Goal: Task Accomplishment & Management: Manage account settings

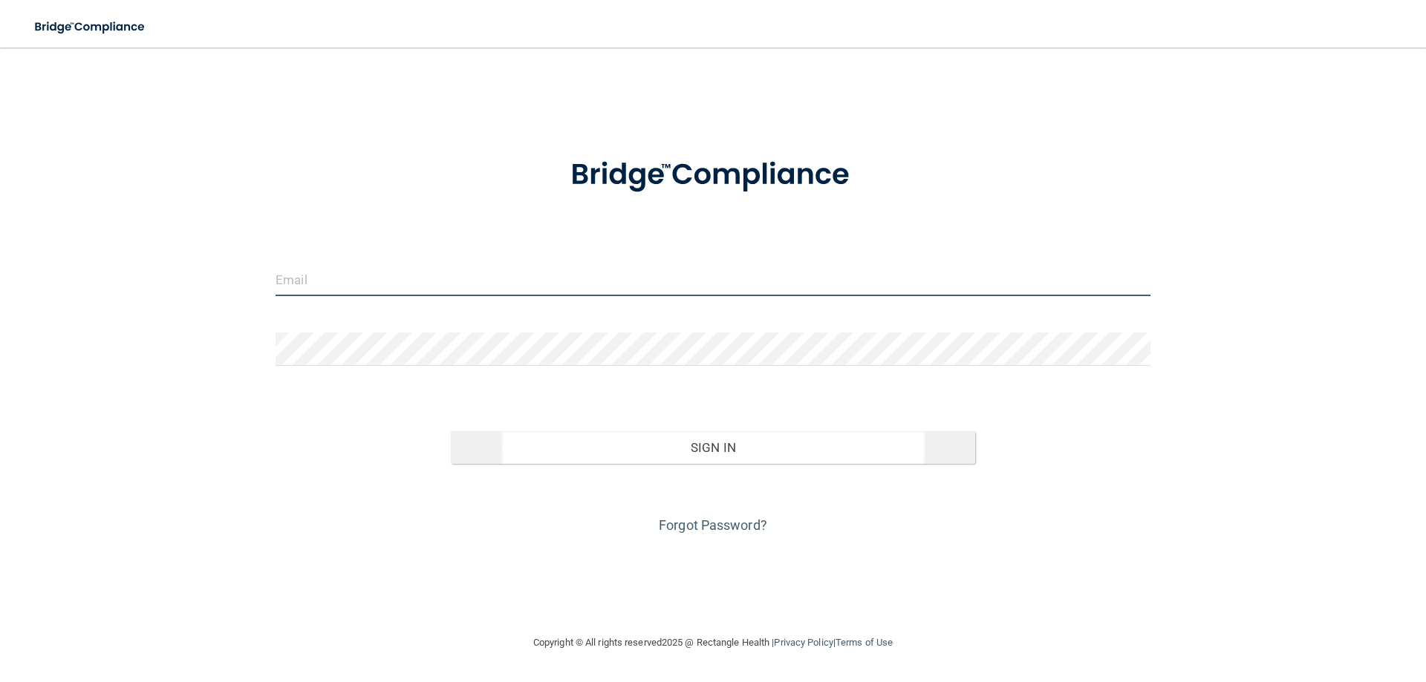
type input "[EMAIL_ADDRESS][DOMAIN_NAME]"
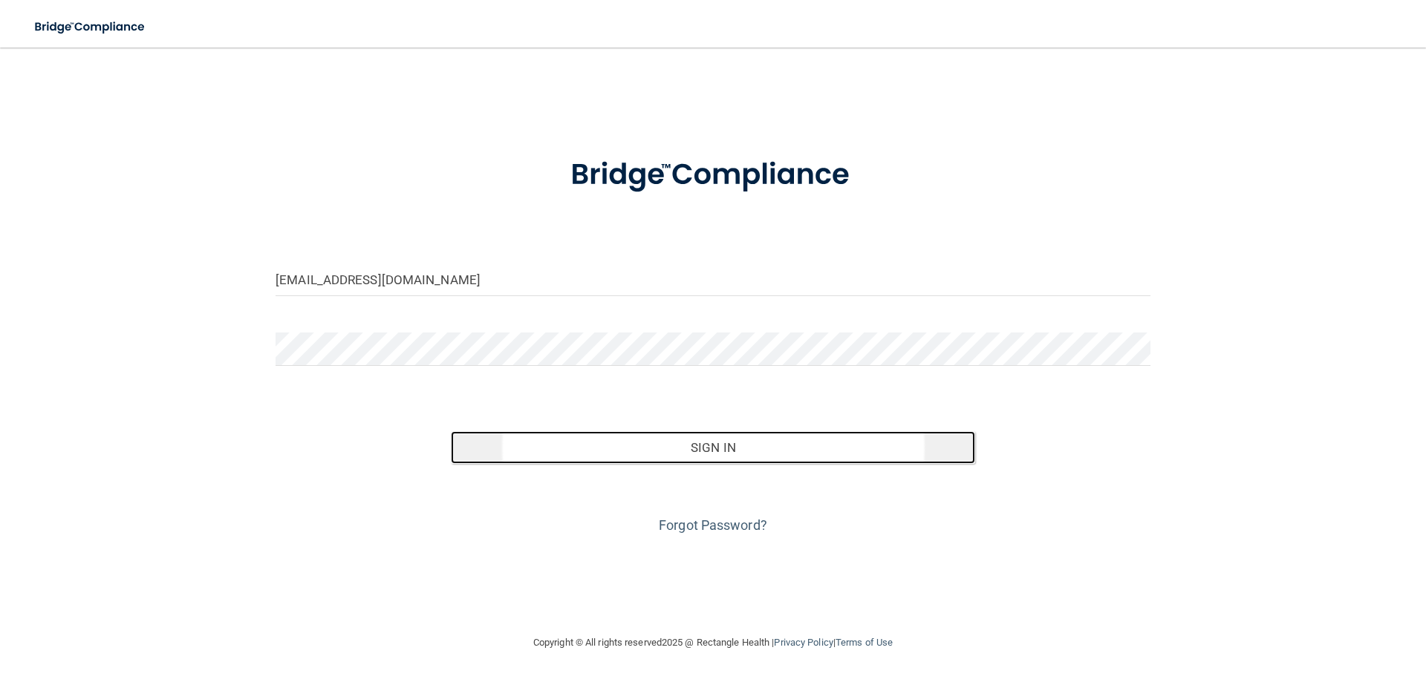
click at [713, 445] on button "Sign In" at bounding box center [713, 447] width 525 height 33
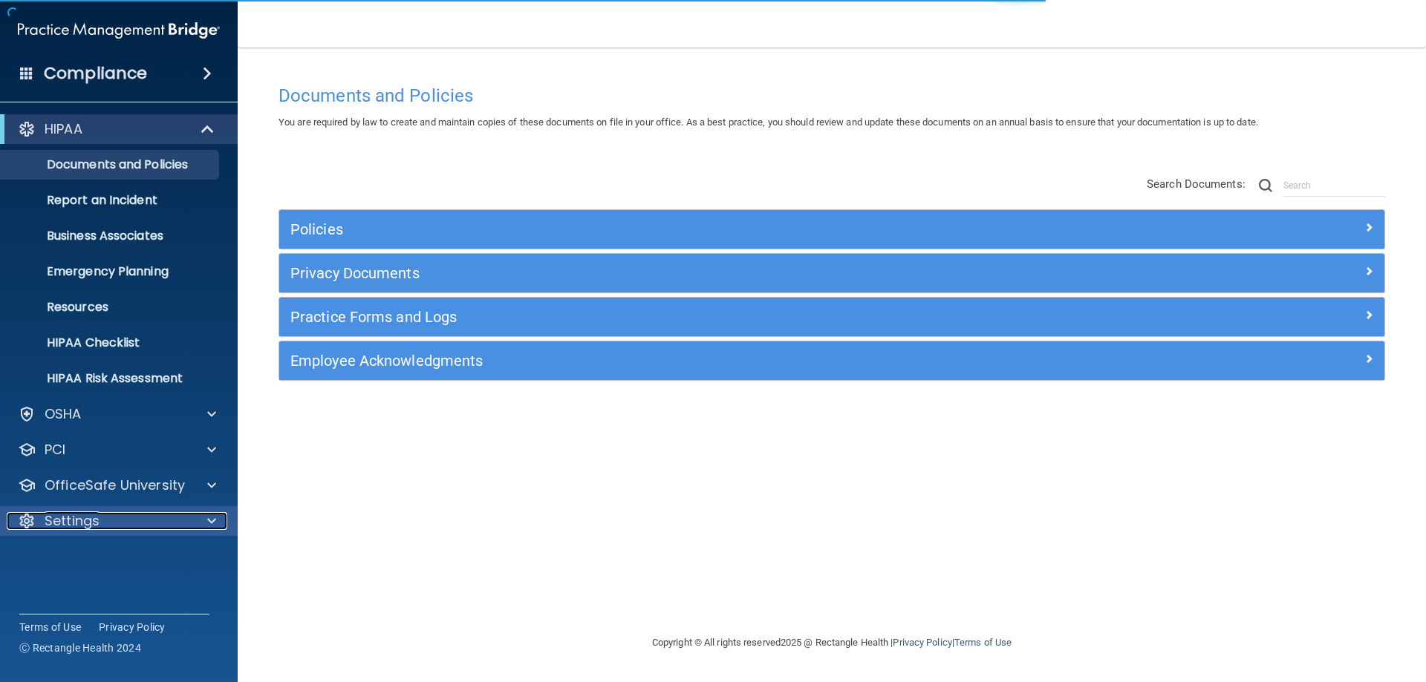
click at [175, 525] on div "Settings" at bounding box center [99, 521] width 184 height 18
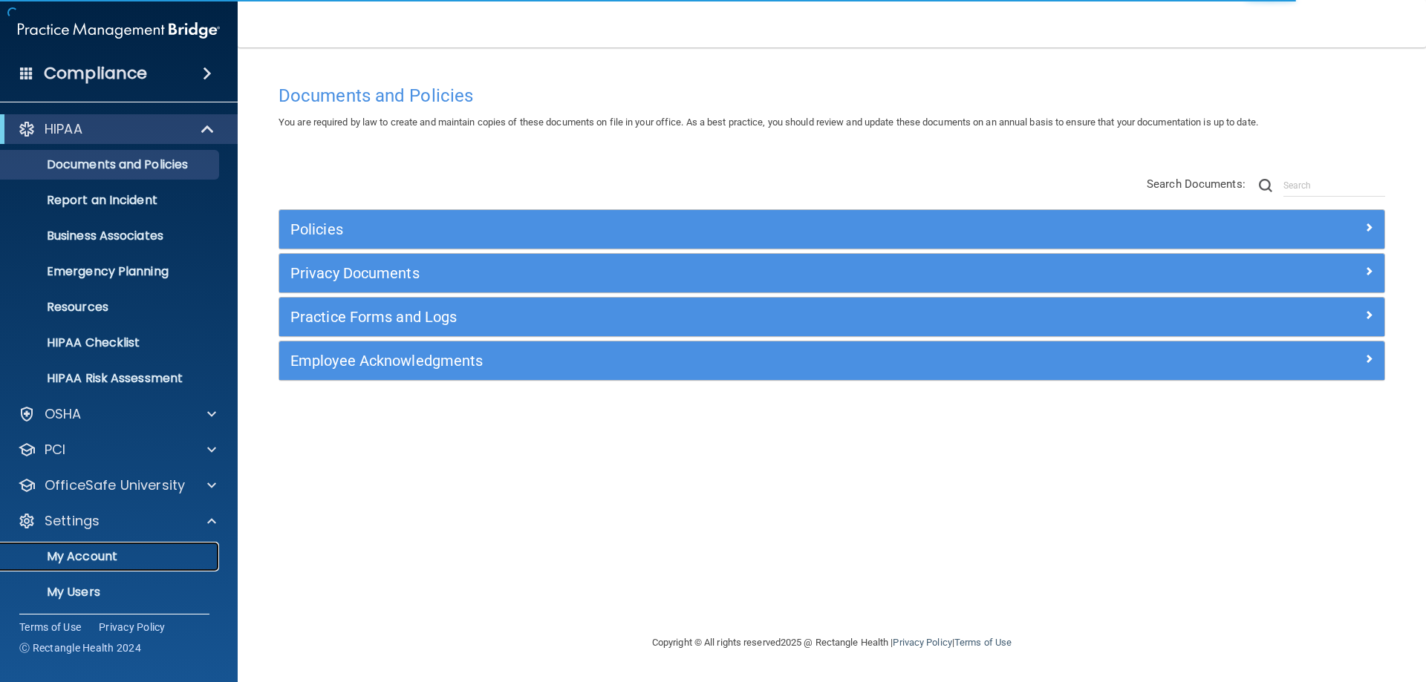
click at [120, 559] on p "My Account" at bounding box center [111, 557] width 203 height 15
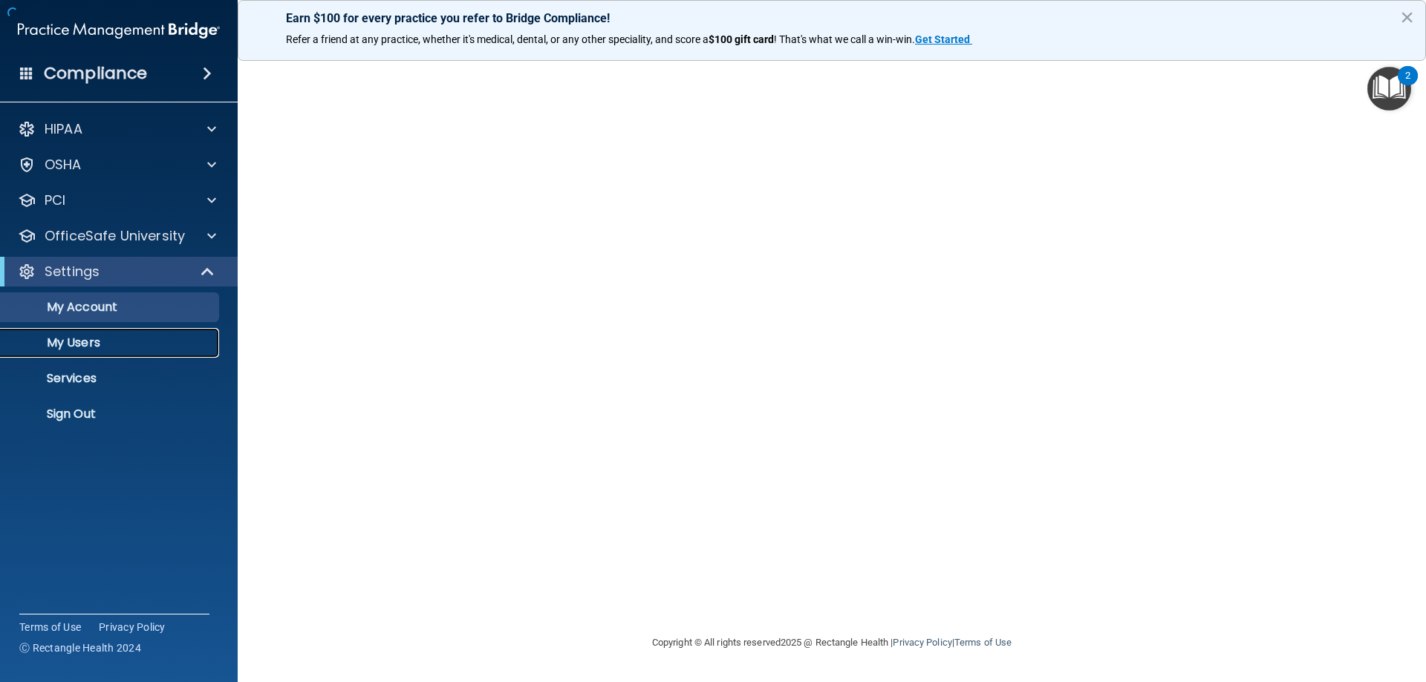
click at [82, 348] on p "My Users" at bounding box center [111, 343] width 203 height 15
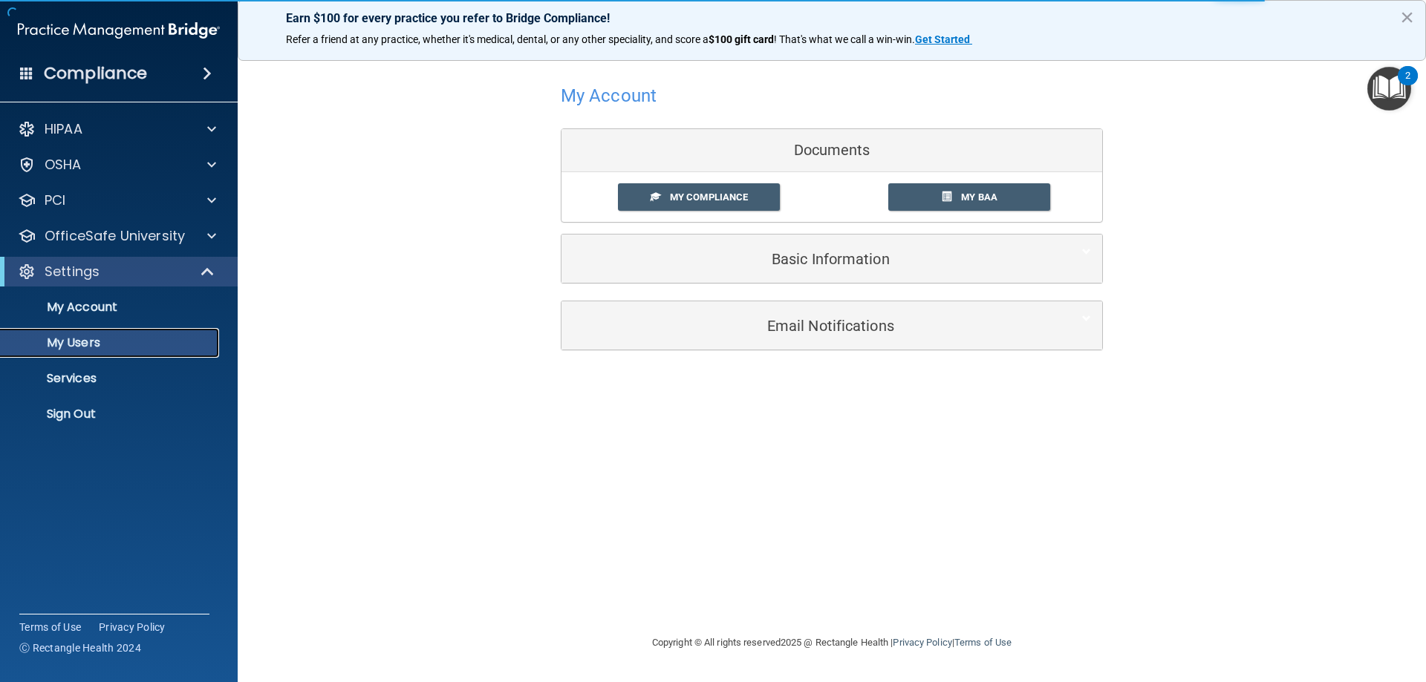
select select "20"
